Goal: Task Accomplishment & Management: Manage account settings

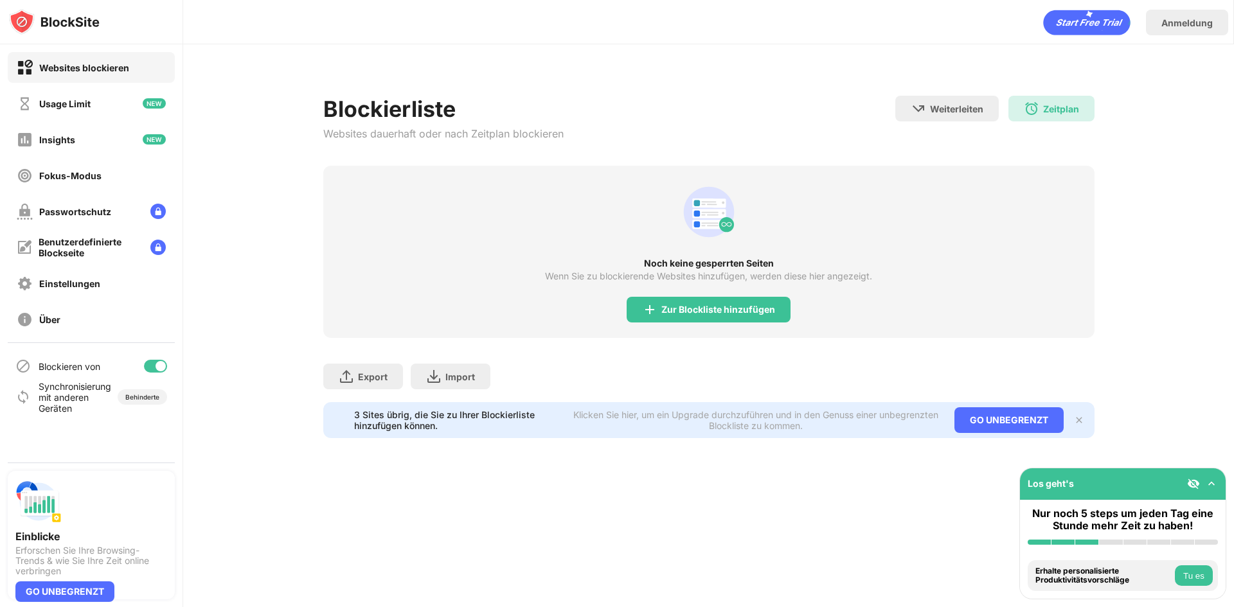
click at [733, 314] on div "Zur Blockliste hinzufügen" at bounding box center [718, 310] width 114 height 10
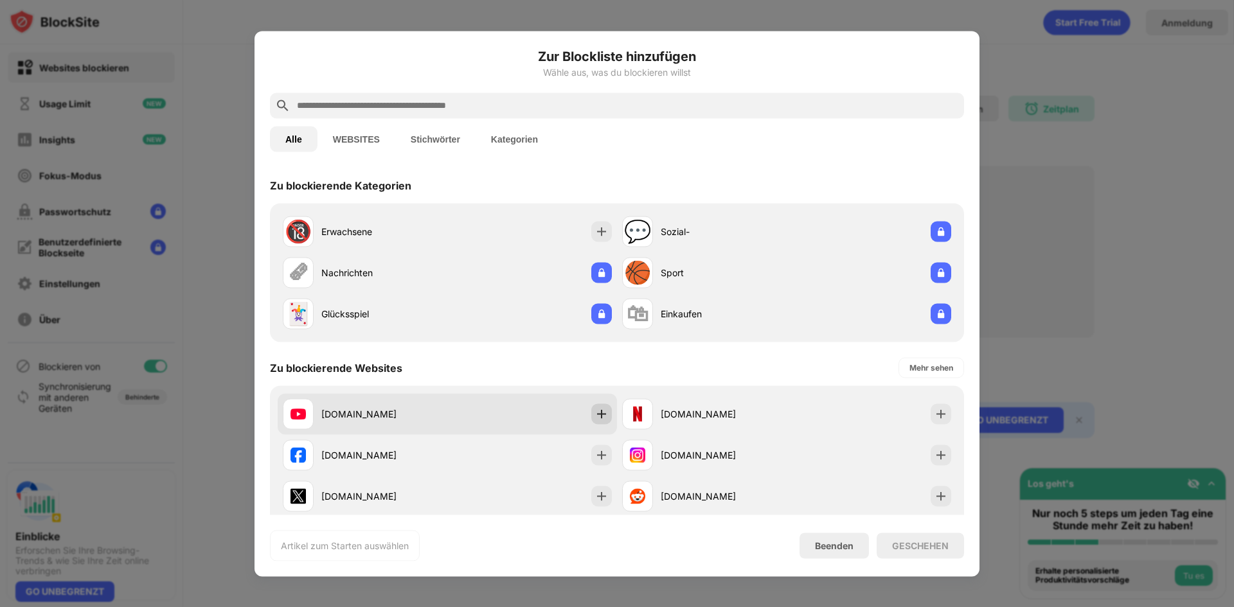
click at [598, 420] on img at bounding box center [601, 413] width 13 height 13
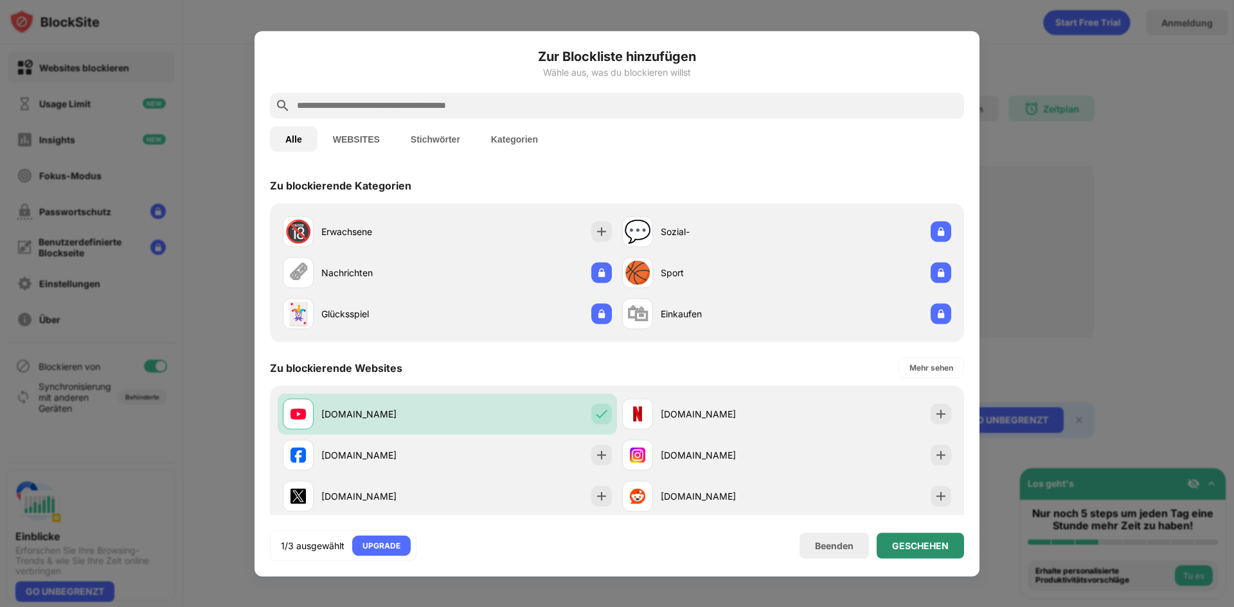
click at [918, 543] on div "GESCHEHEN" at bounding box center [920, 545] width 57 height 10
